Goal: Transaction & Acquisition: Download file/media

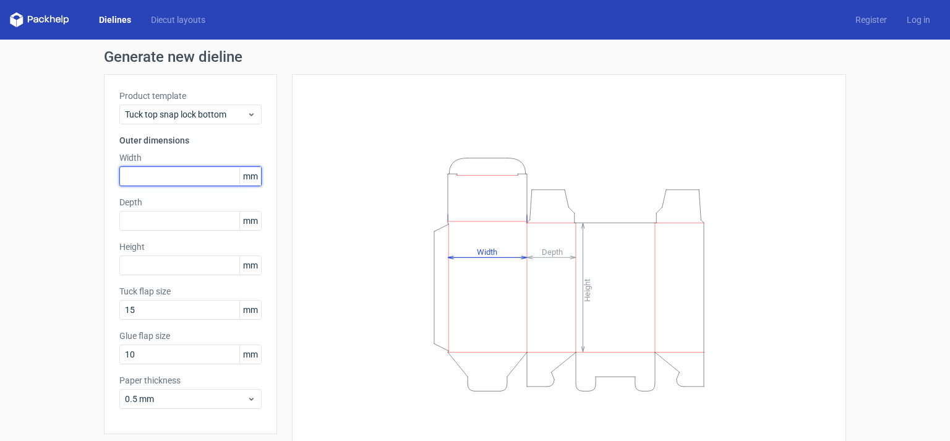
click at [217, 177] on input "text" at bounding box center [190, 176] width 142 height 20
type input "65"
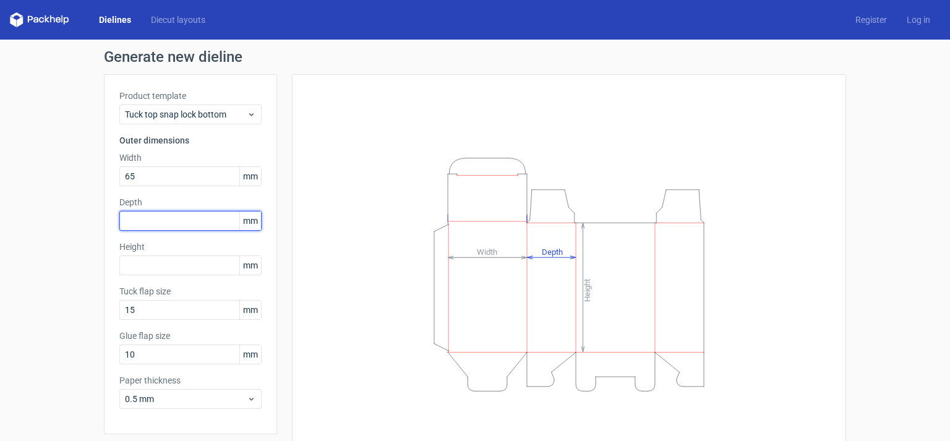
click at [122, 220] on input "text" at bounding box center [190, 221] width 142 height 20
type input "25"
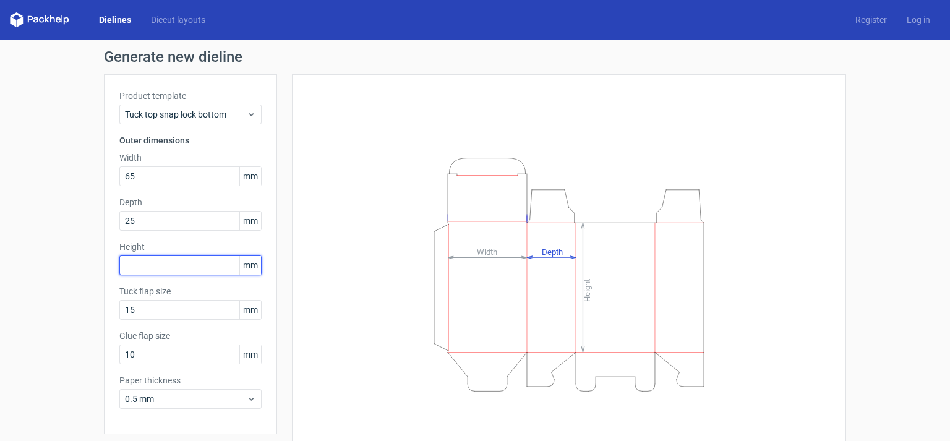
click at [157, 262] on input "text" at bounding box center [190, 265] width 142 height 20
type input "80"
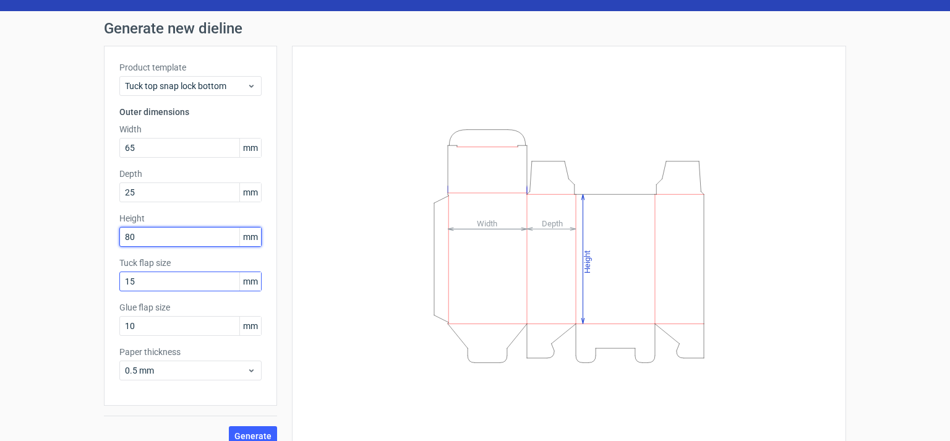
scroll to position [43, 0]
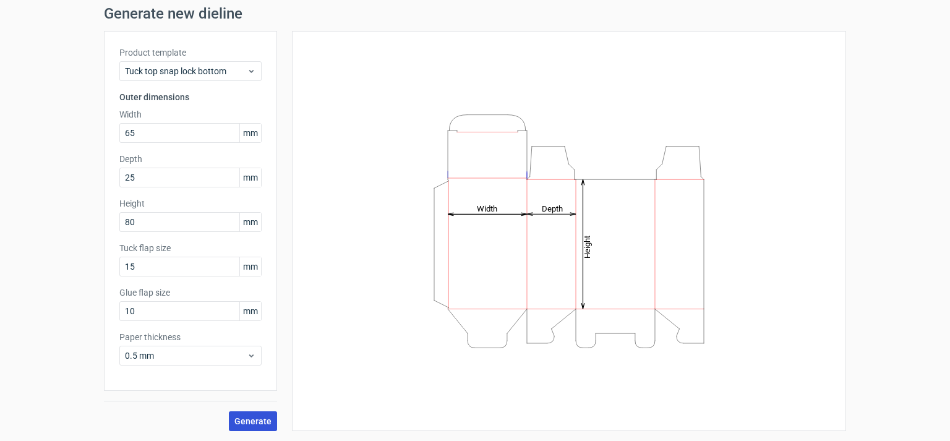
click at [244, 421] on span "Generate" at bounding box center [252, 421] width 37 height 9
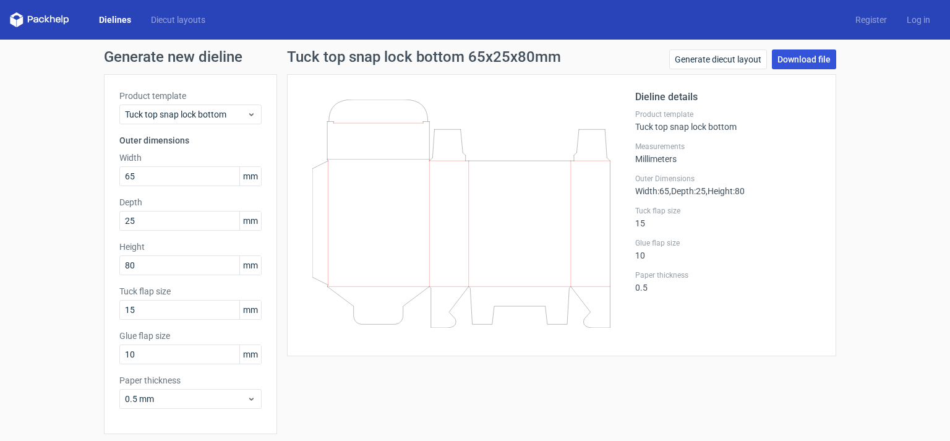
click at [799, 58] on link "Download file" at bounding box center [804, 59] width 64 height 20
